Goal: Information Seeking & Learning: Understand process/instructions

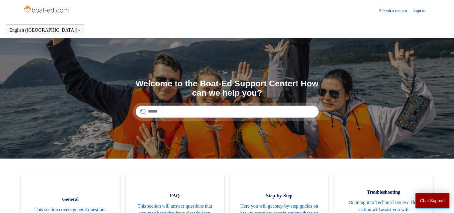
scroll to position [60, 0]
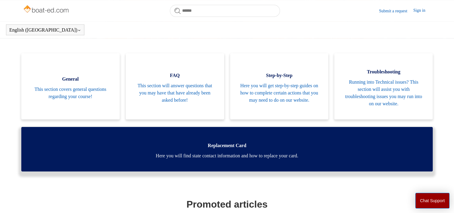
click at [282, 153] on span "Here you will find state contact information and how to replace your card." at bounding box center [227, 155] width 394 height 7
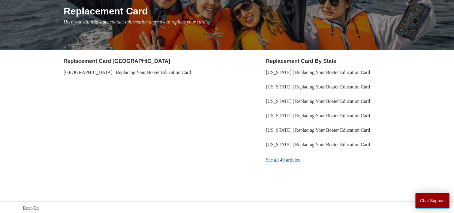
scroll to position [76, 0]
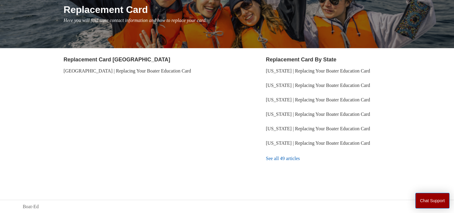
click at [302, 157] on link "See all 49 articles" at bounding box center [348, 158] width 165 height 16
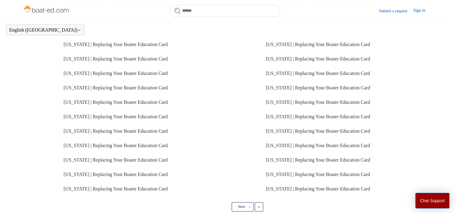
scroll to position [133, 0]
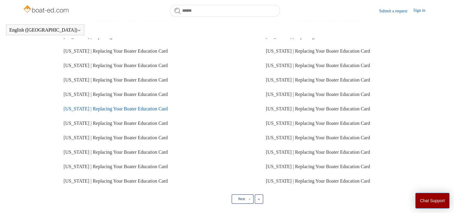
click at [105, 108] on link "[US_STATE] | Replacing Your Boater Education Card" at bounding box center [116, 108] width 104 height 5
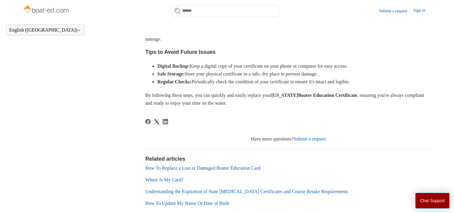
scroll to position [343, 0]
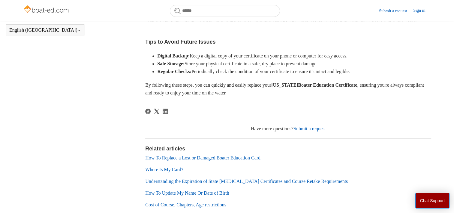
click at [299, 129] on link "Submit a request" at bounding box center [310, 128] width 32 height 5
